Goal: Use online tool/utility: Use online tool/utility

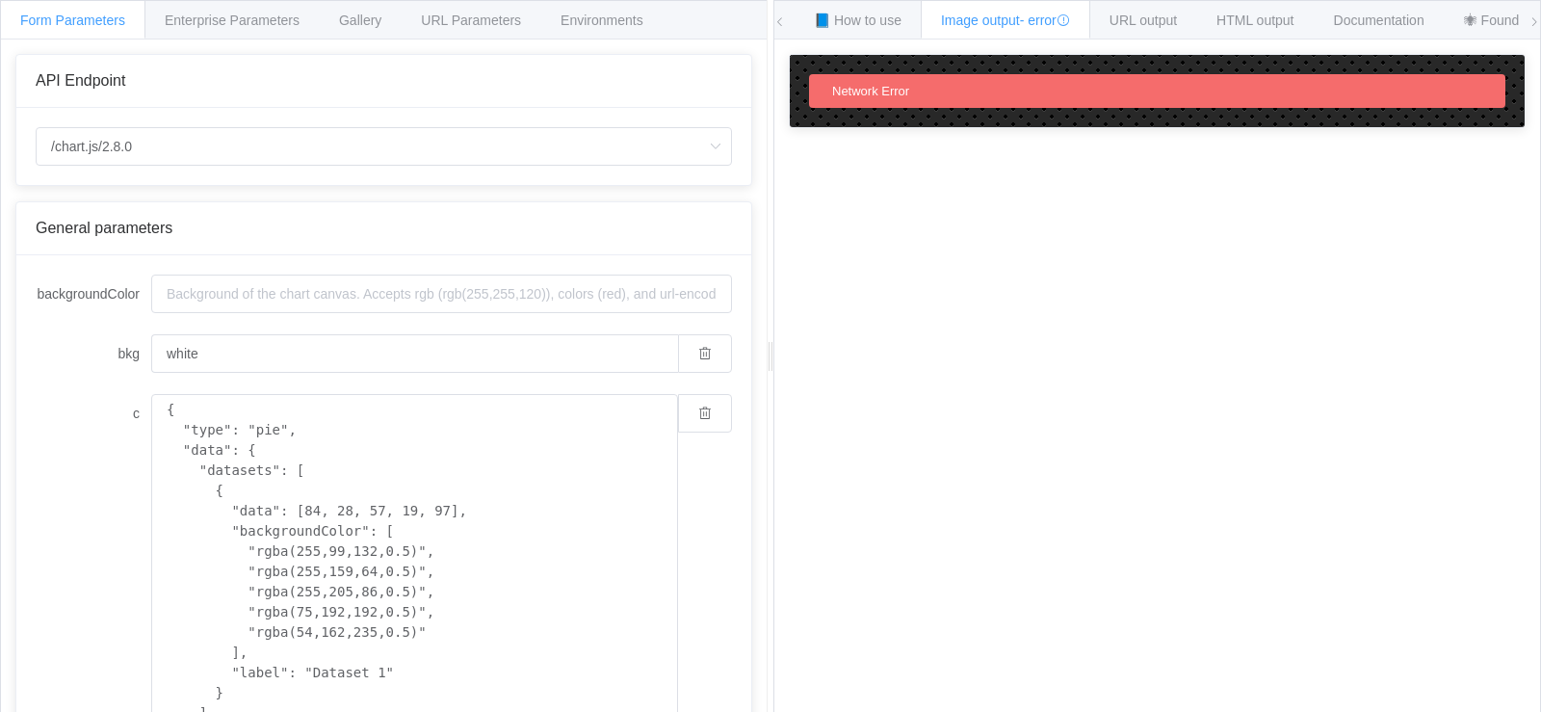
click at [1235, 74] on div "Network Error" at bounding box center [1157, 91] width 696 height 34
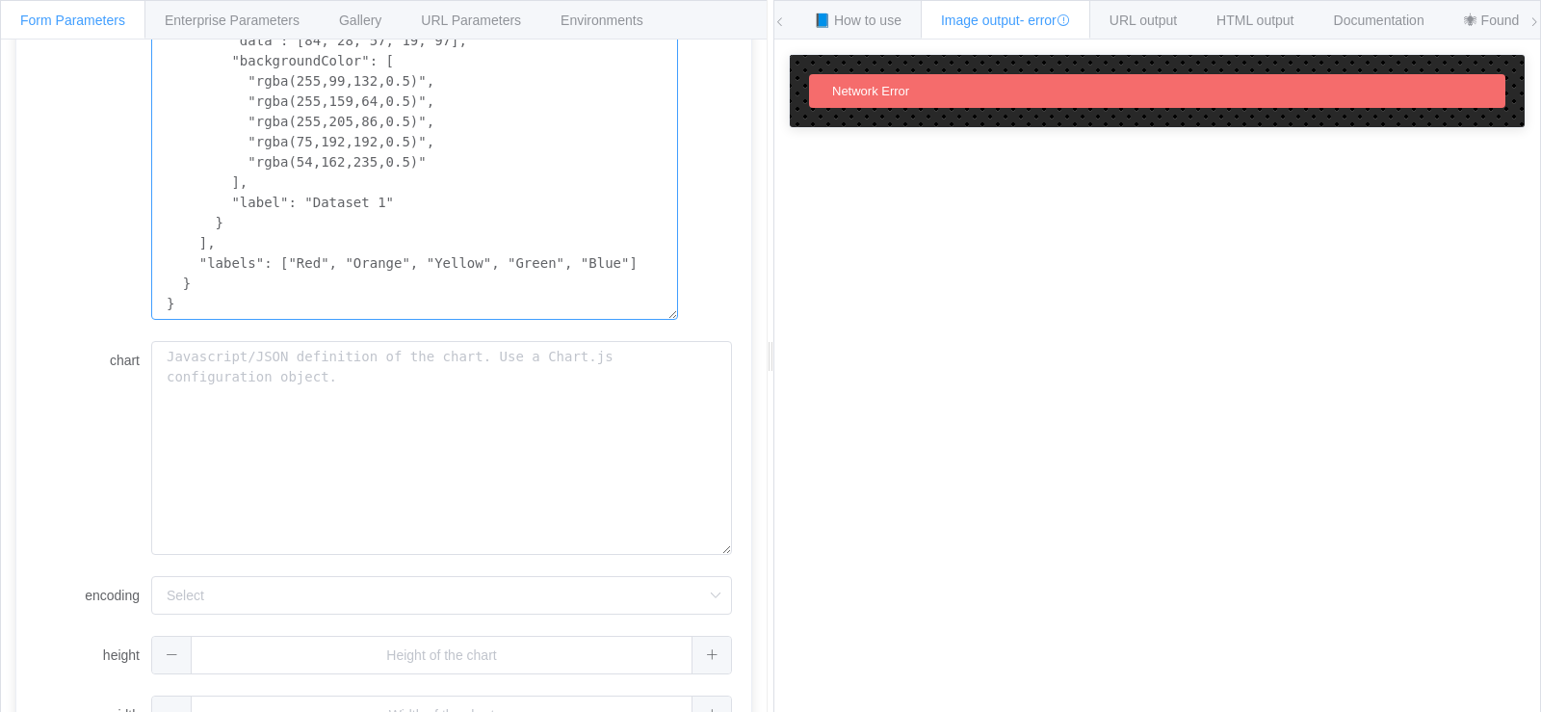
scroll to position [514, 0]
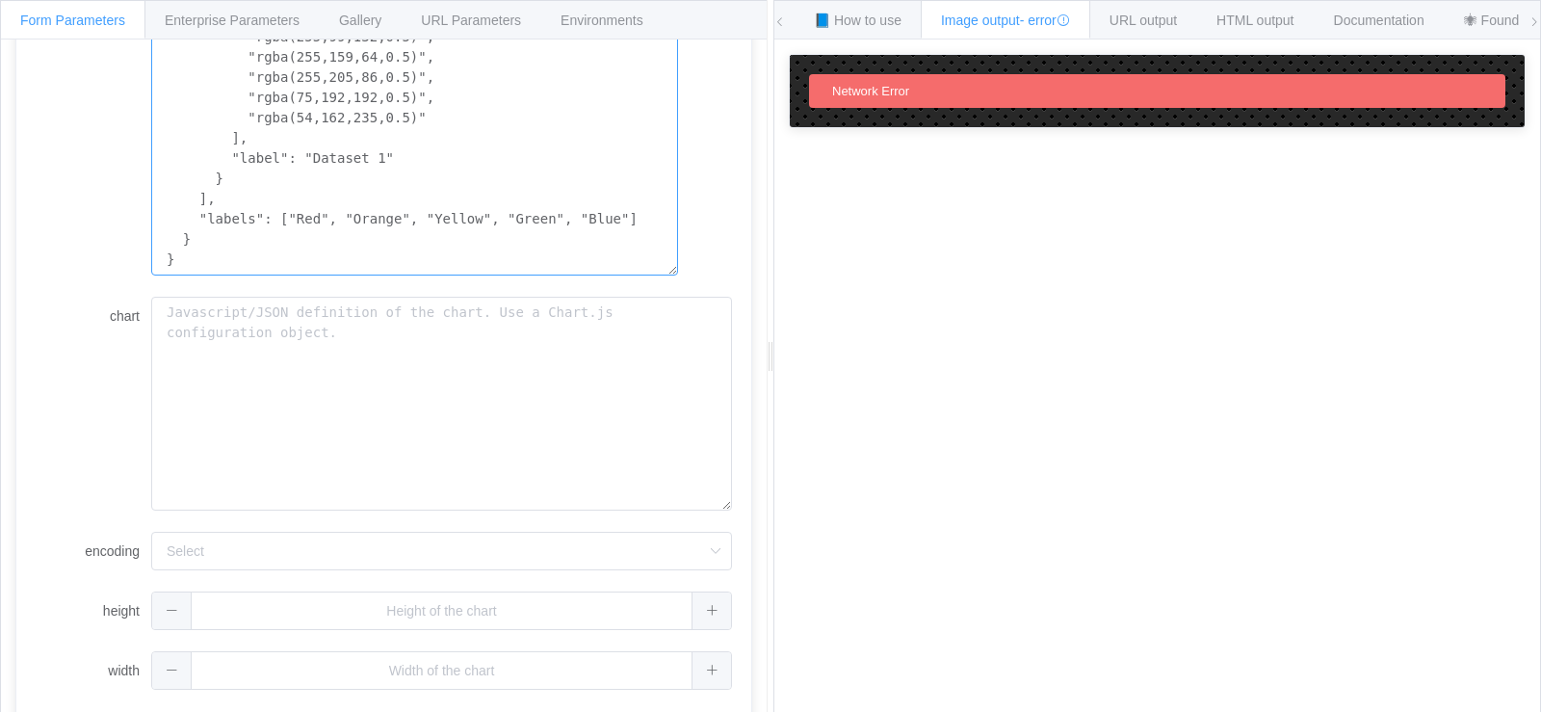
drag, startPoint x: 169, startPoint y: 415, endPoint x: 418, endPoint y: 261, distance: 293.2
click at [418, 261] on textarea "{ "type": "pie", "data": { "datasets": [ { "data": [84, 28, 57, 19, 97], "backg…" at bounding box center [414, 78] width 527 height 396
paste textarea "graph TD A[Évaluation de l'éligibilité et Randomisation <br/> N = 66] --> B(All…"
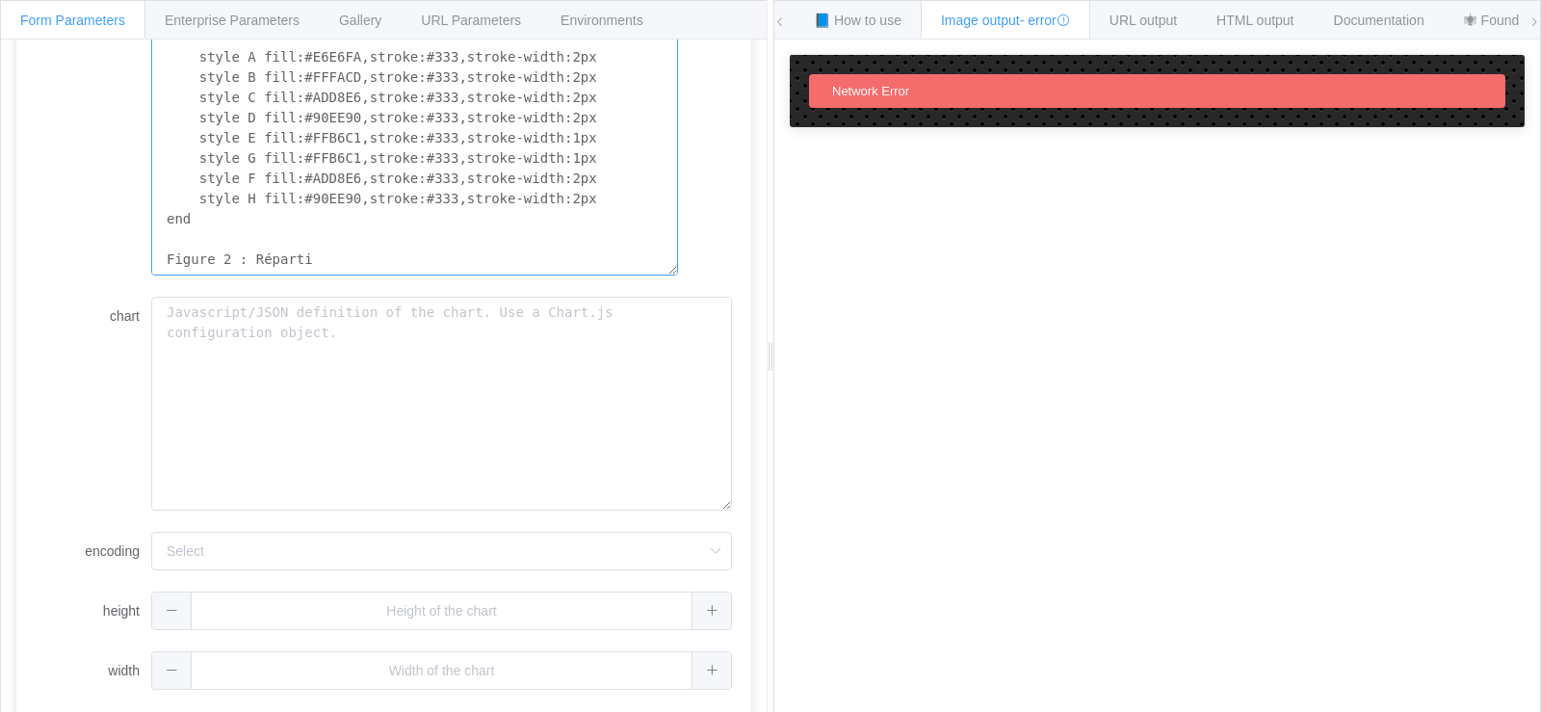
scroll to position [150, 0]
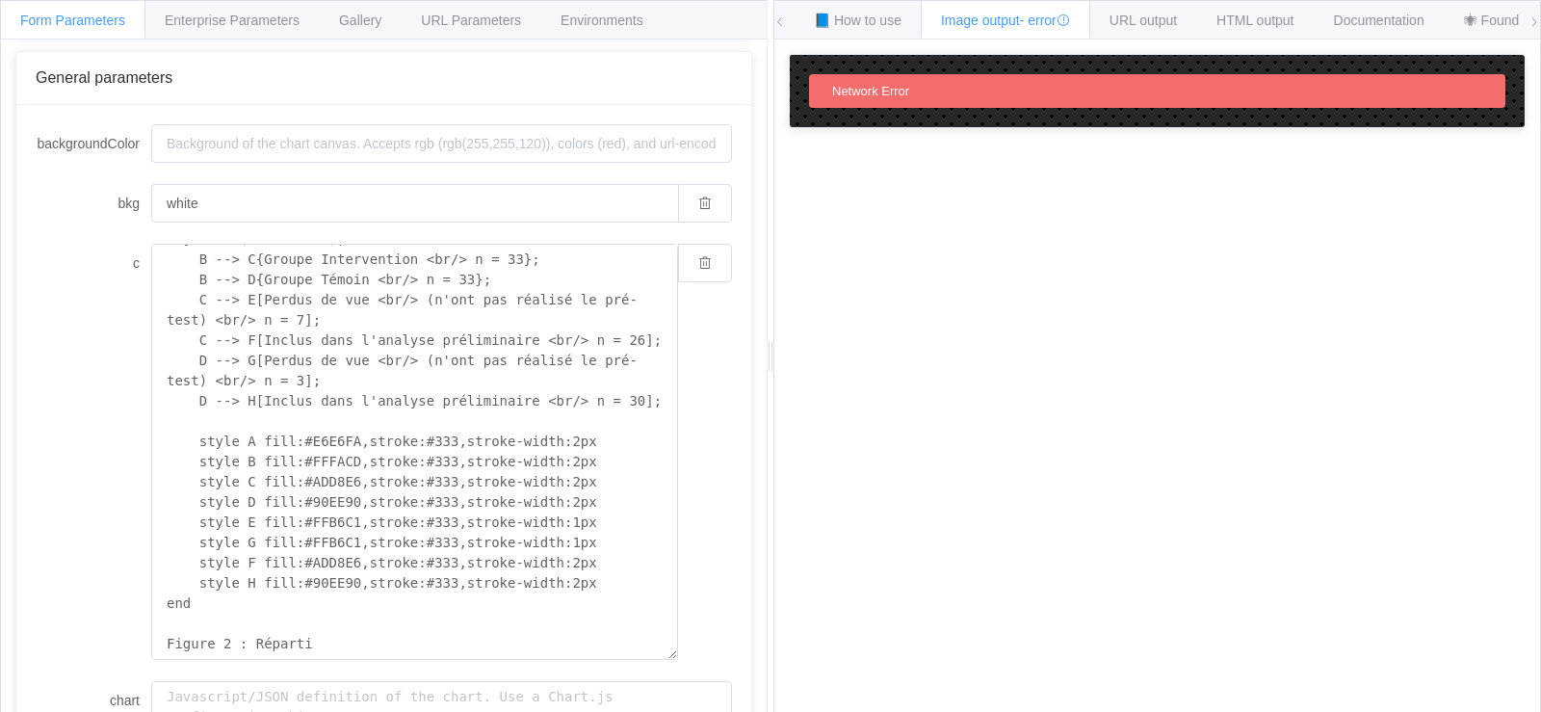
click at [1106, 99] on div "Network Error" at bounding box center [1157, 91] width 696 height 34
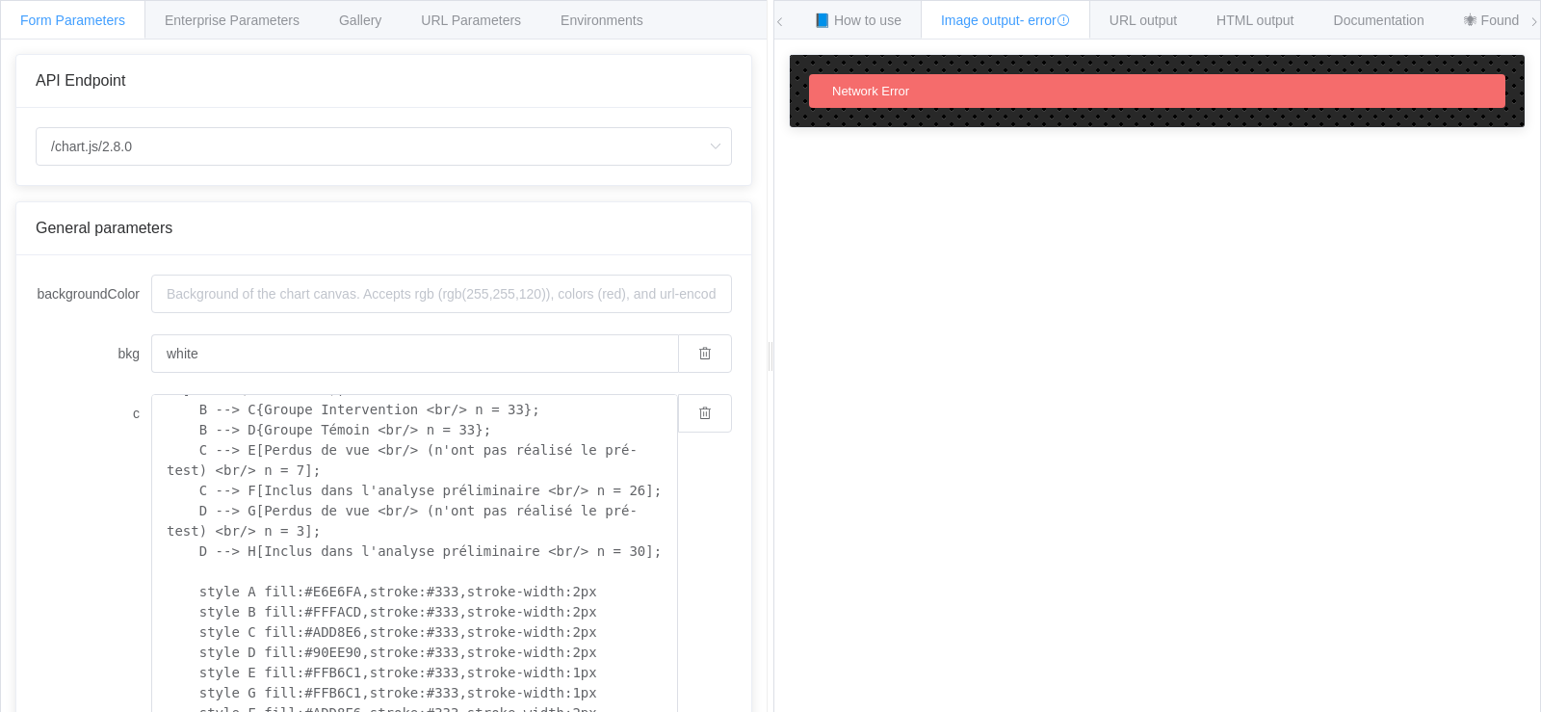
scroll to position [150, 0]
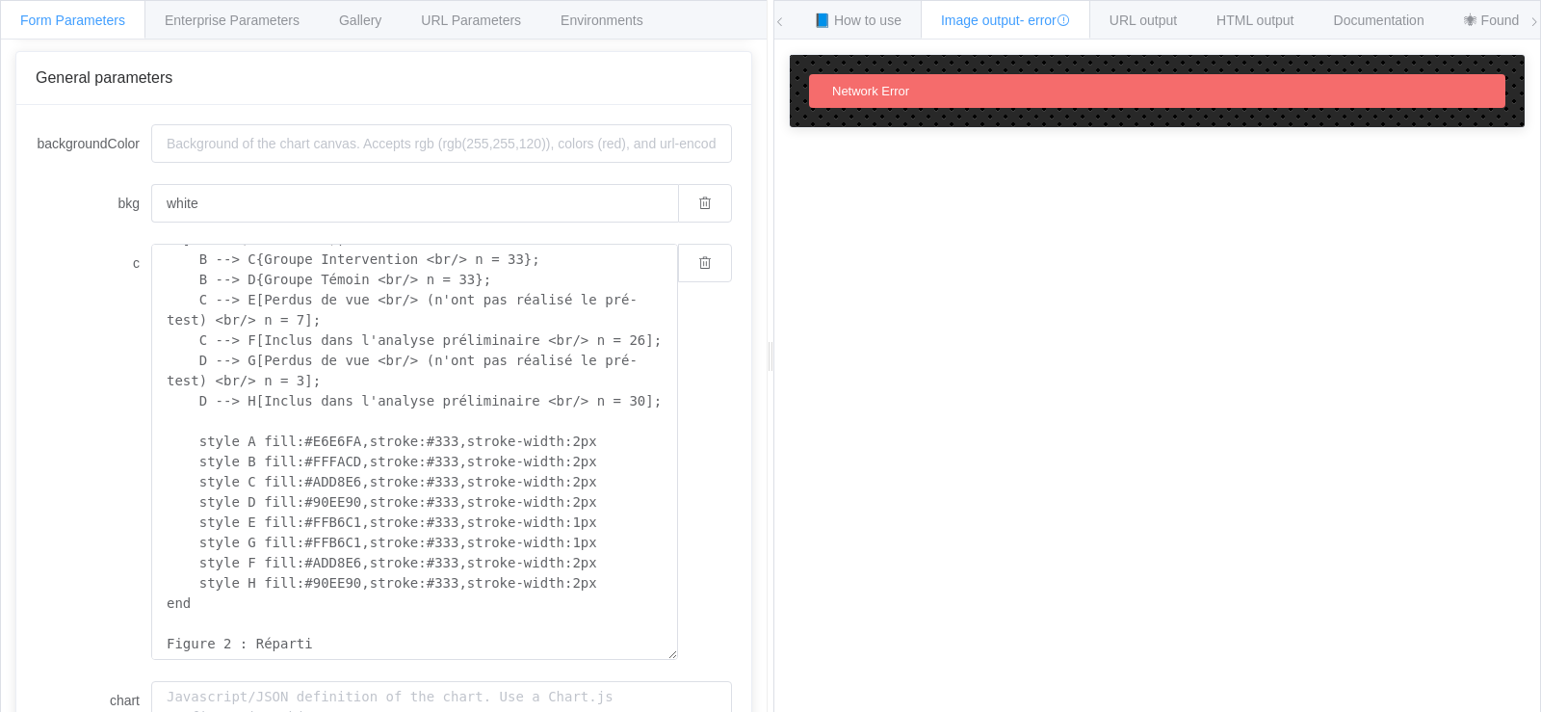
type textarea "{ "type": "pie", "data": { "datasets": [ { "data": [84, 28, 57, 19, 97], "backg…"
